Goal: Communication & Community: Answer question/provide support

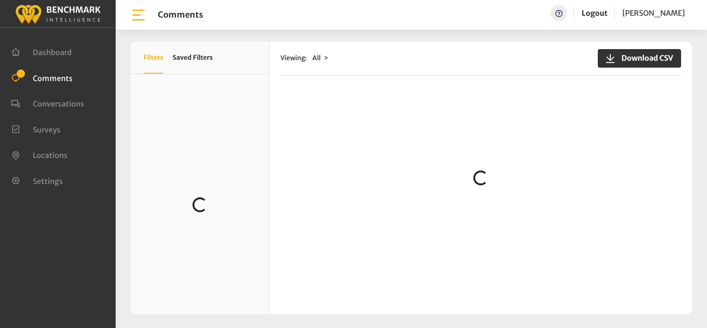
scroll to position [731, 0]
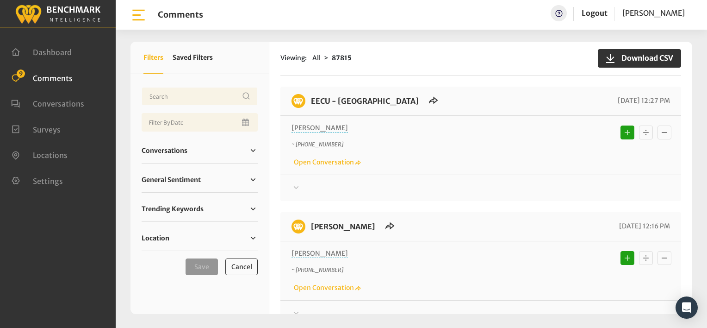
click at [474, 133] on div "Linda ~ +15593593530 Open Conversation" at bounding box center [481, 145] width 379 height 44
click at [295, 185] on icon at bounding box center [296, 187] width 9 height 11
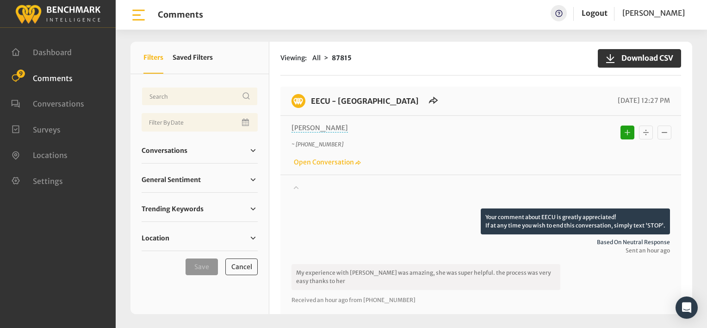
click at [295, 185] on icon at bounding box center [296, 186] width 9 height 11
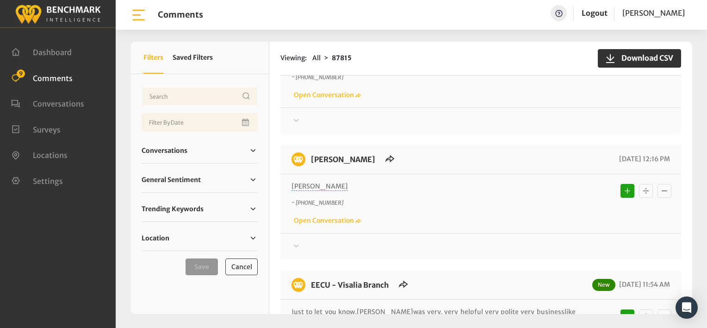
scroll to position [139, 0]
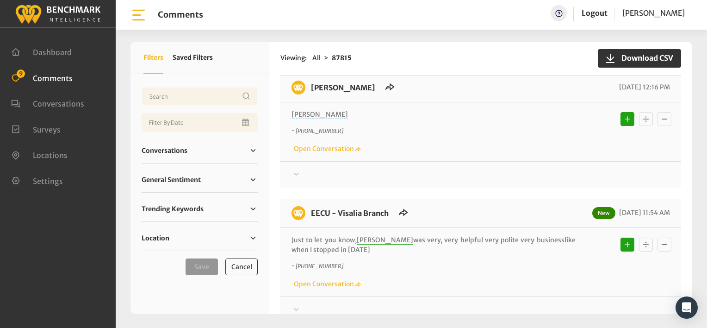
click at [296, 54] on icon at bounding box center [296, 48] width 9 height 11
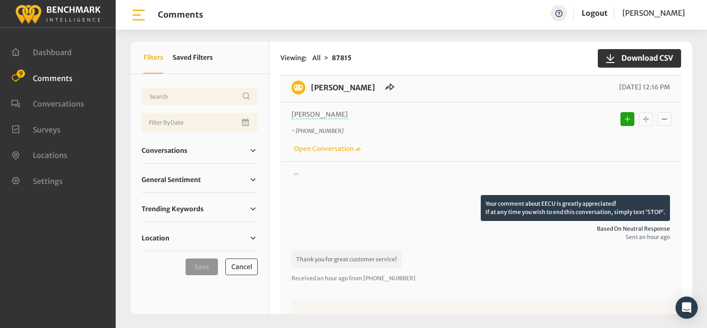
click at [296, 54] on icon at bounding box center [296, 48] width 9 height 11
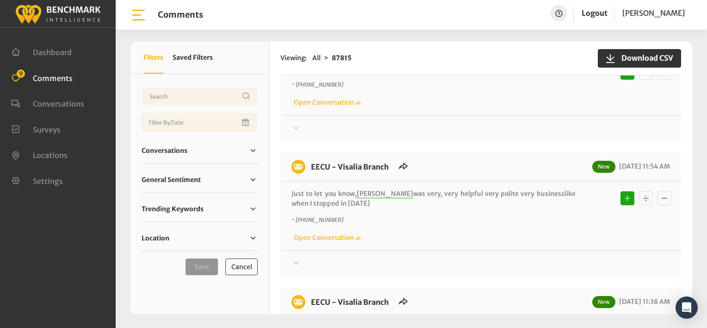
scroll to position [0, 0]
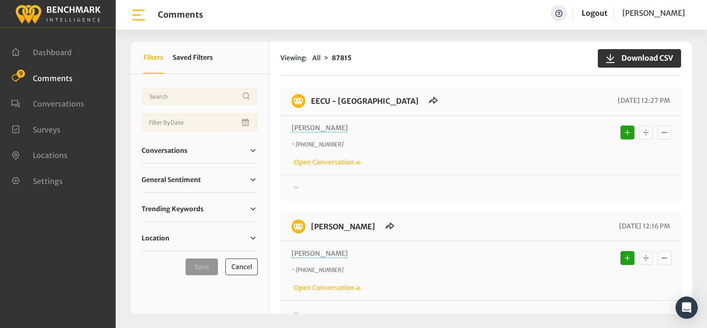
click at [458, 156] on div "~ +15593593530 Open Conversation" at bounding box center [481, 153] width 379 height 27
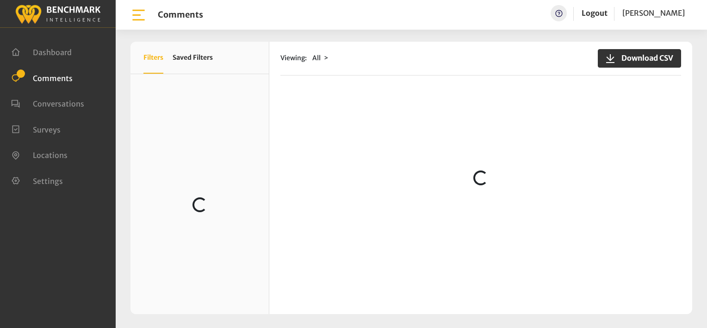
scroll to position [278, 0]
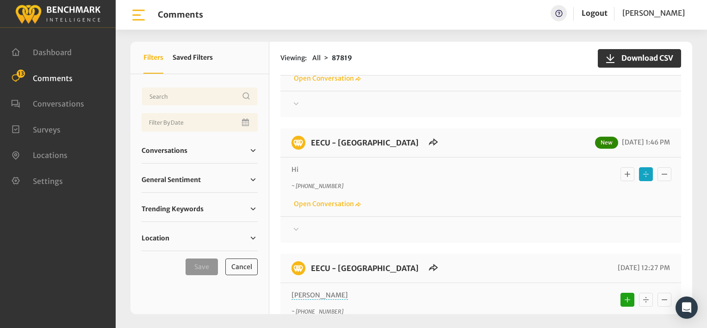
scroll to position [417, 0]
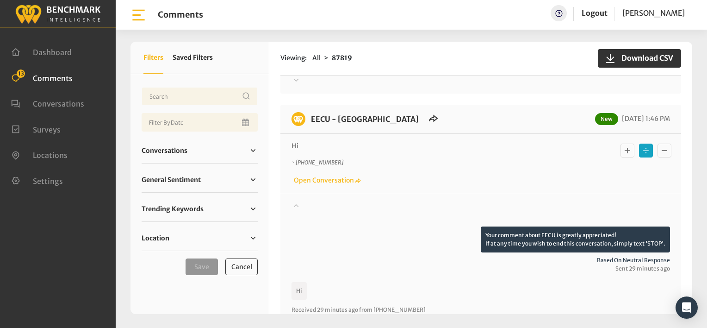
click at [623, 147] on icon "Basic example" at bounding box center [627, 150] width 9 height 11
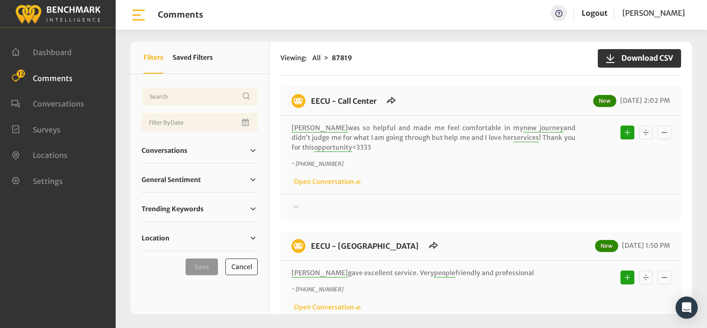
click at [416, 68] on div "Viewing: All 87819 Download CSV" at bounding box center [481, 59] width 401 height 34
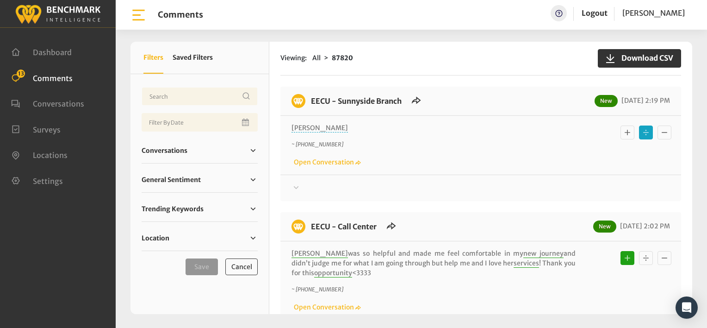
click at [296, 185] on icon at bounding box center [296, 187] width 9 height 11
click at [294, 185] on icon at bounding box center [296, 187] width 9 height 11
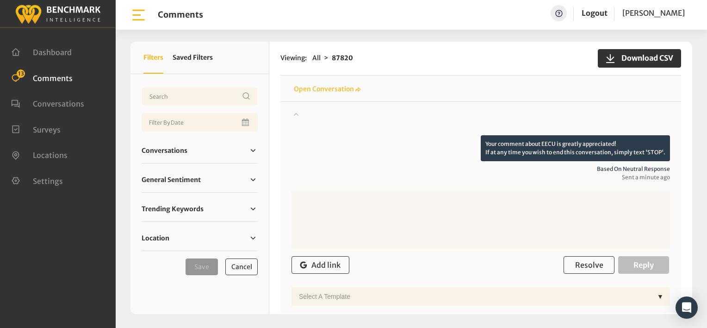
scroll to position [139, 0]
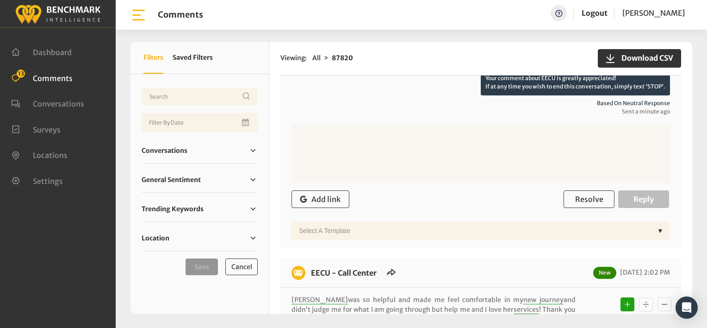
click at [383, 133] on textarea at bounding box center [481, 154] width 379 height 58
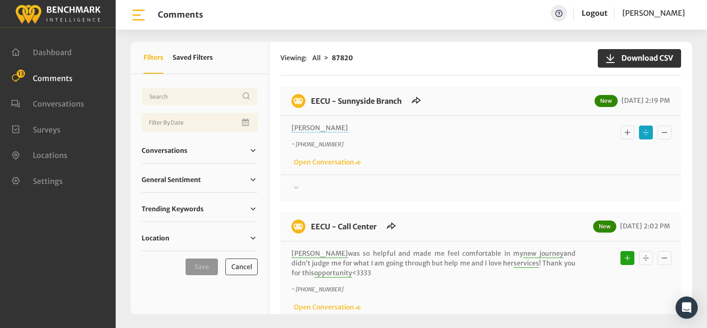
click at [295, 186] on icon at bounding box center [296, 187] width 9 height 11
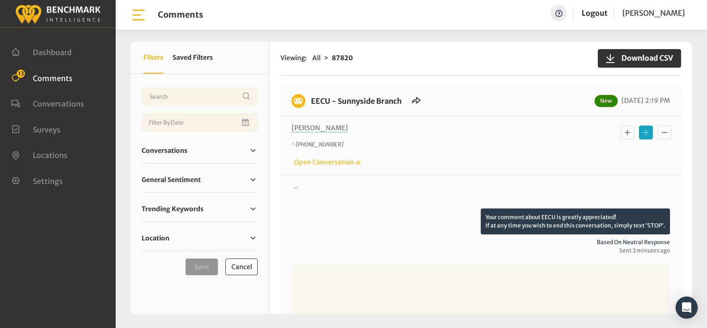
click at [295, 186] on icon at bounding box center [296, 187] width 5 height 3
